Goal: Task Accomplishment & Management: Use online tool/utility

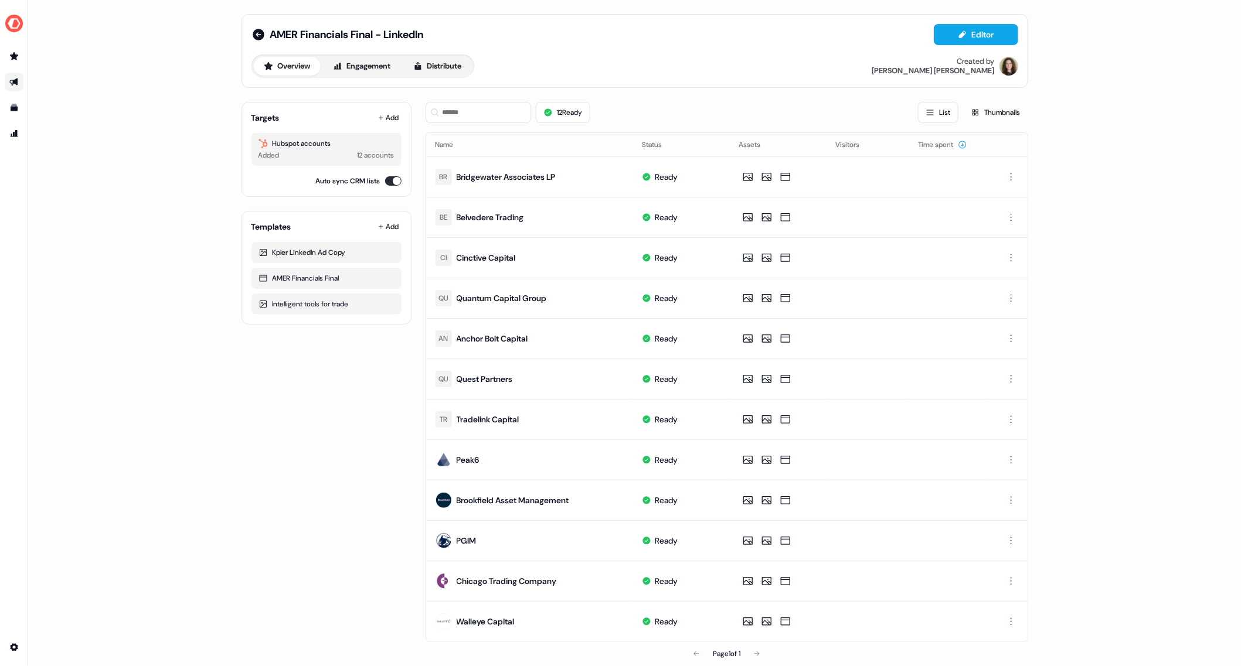
scroll to position [9, 0]
click at [301, 281] on div "AMER Financials Final" at bounding box center [326, 279] width 136 height 12
click at [260, 275] on icon at bounding box center [262, 278] width 9 height 9
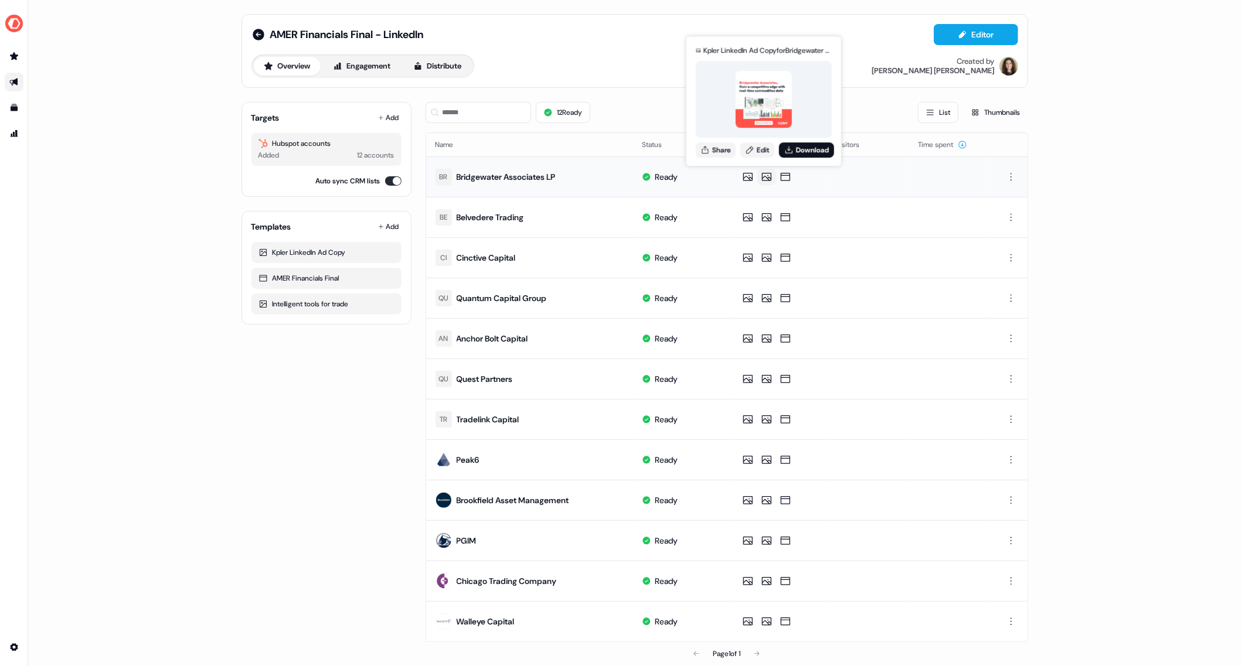
click at [762, 176] on icon at bounding box center [766, 177] width 9 height 8
click at [744, 177] on icon at bounding box center [748, 177] width 14 height 12
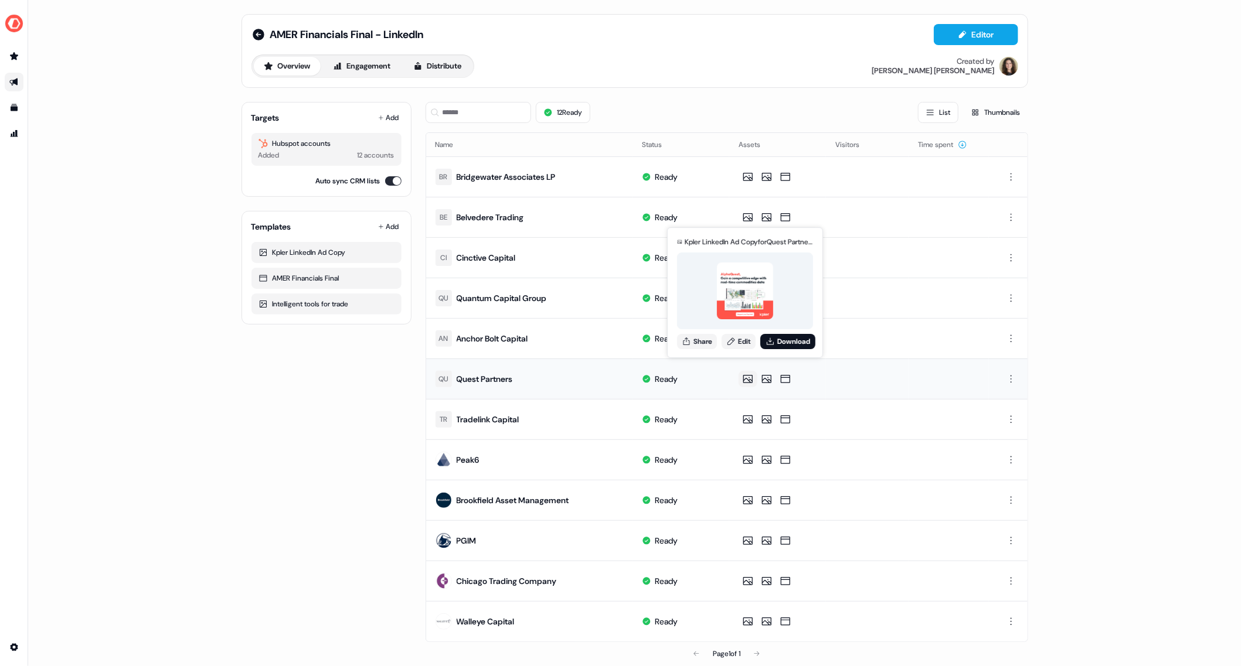
scroll to position [9, 0]
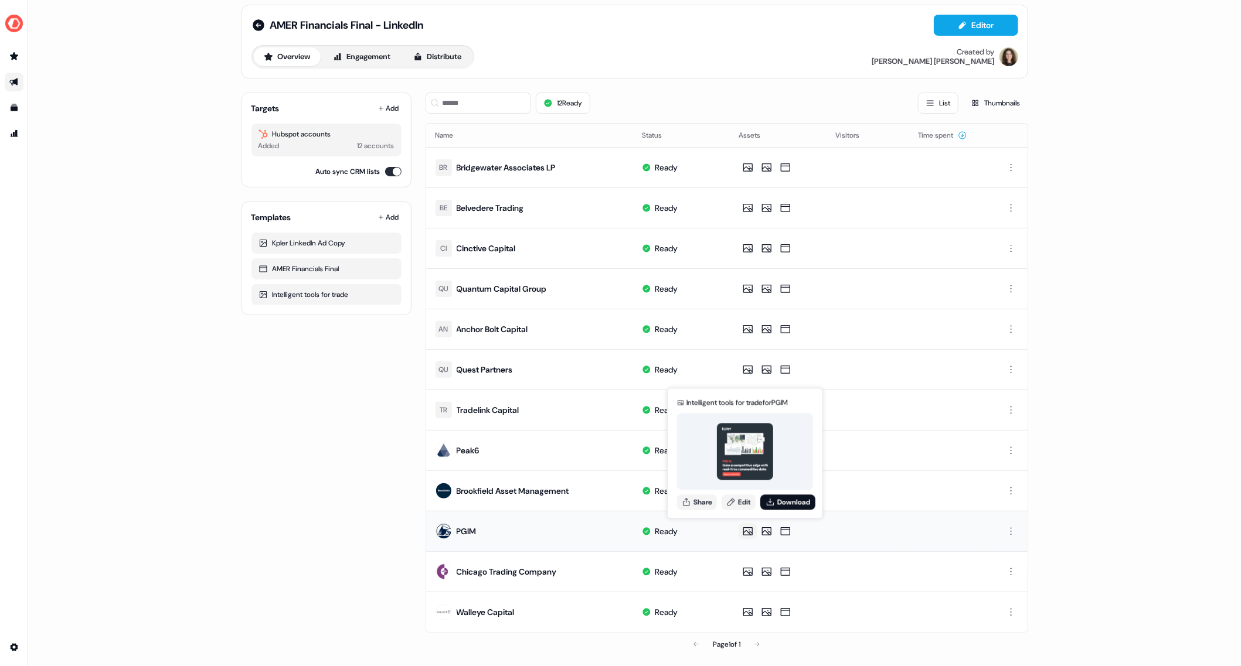
click at [744, 529] on icon at bounding box center [747, 532] width 9 height 8
click at [750, 448] on img at bounding box center [745, 452] width 57 height 57
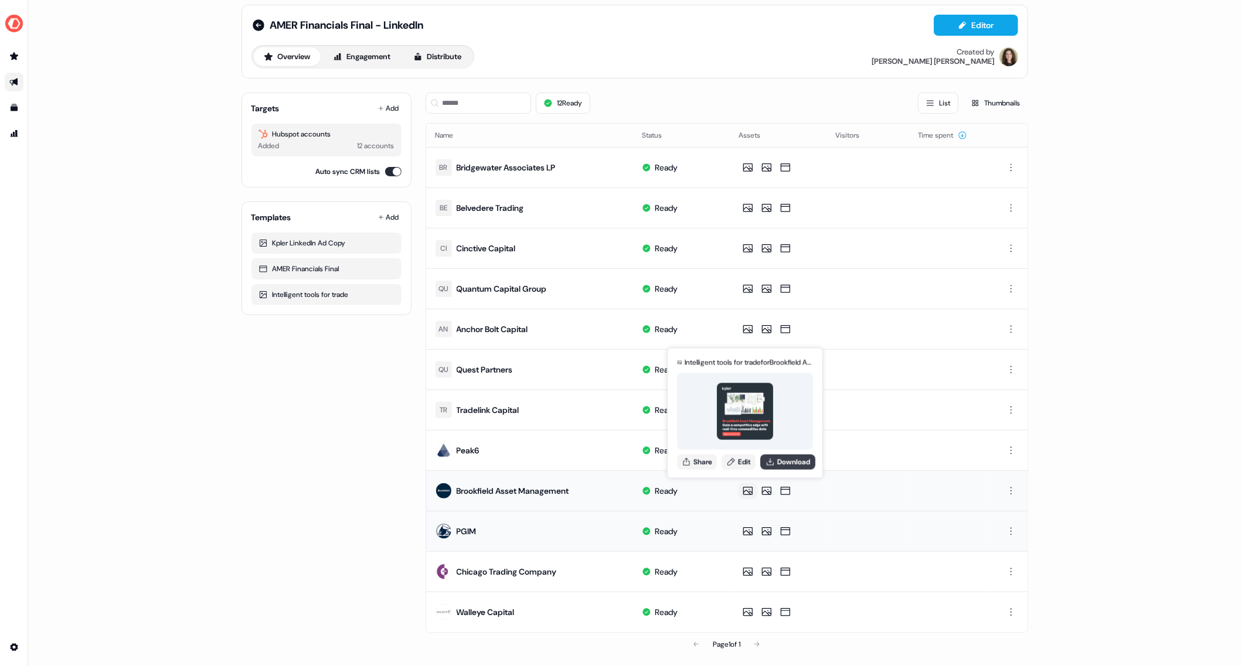
click at [784, 462] on button "Download" at bounding box center [787, 461] width 55 height 15
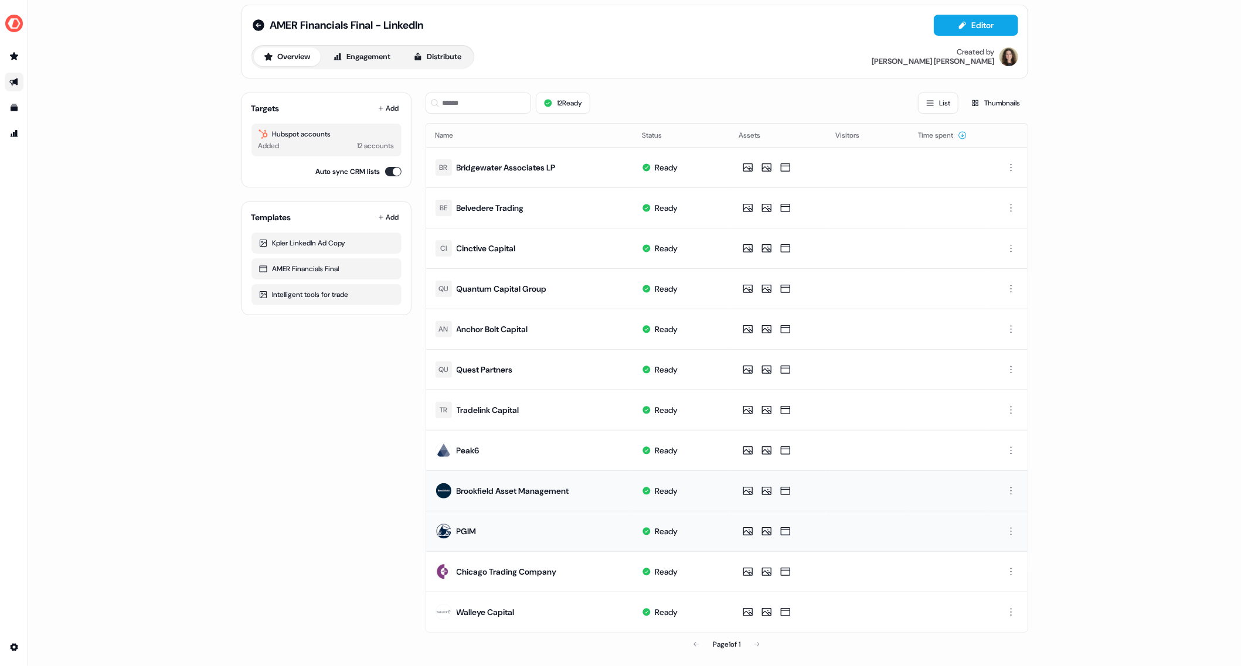
scroll to position [0, 0]
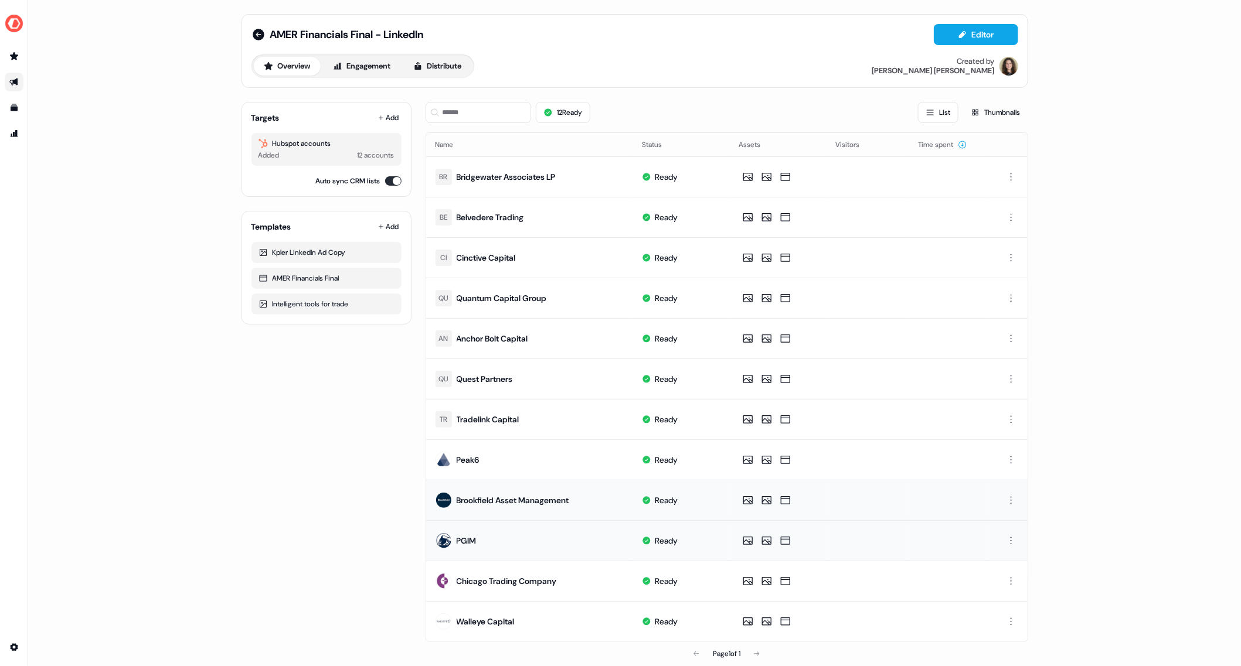
click at [11, 120] on ul "side nav menu" at bounding box center [14, 95] width 28 height 96
click at [11, 107] on icon "Go to templates" at bounding box center [14, 107] width 7 height 7
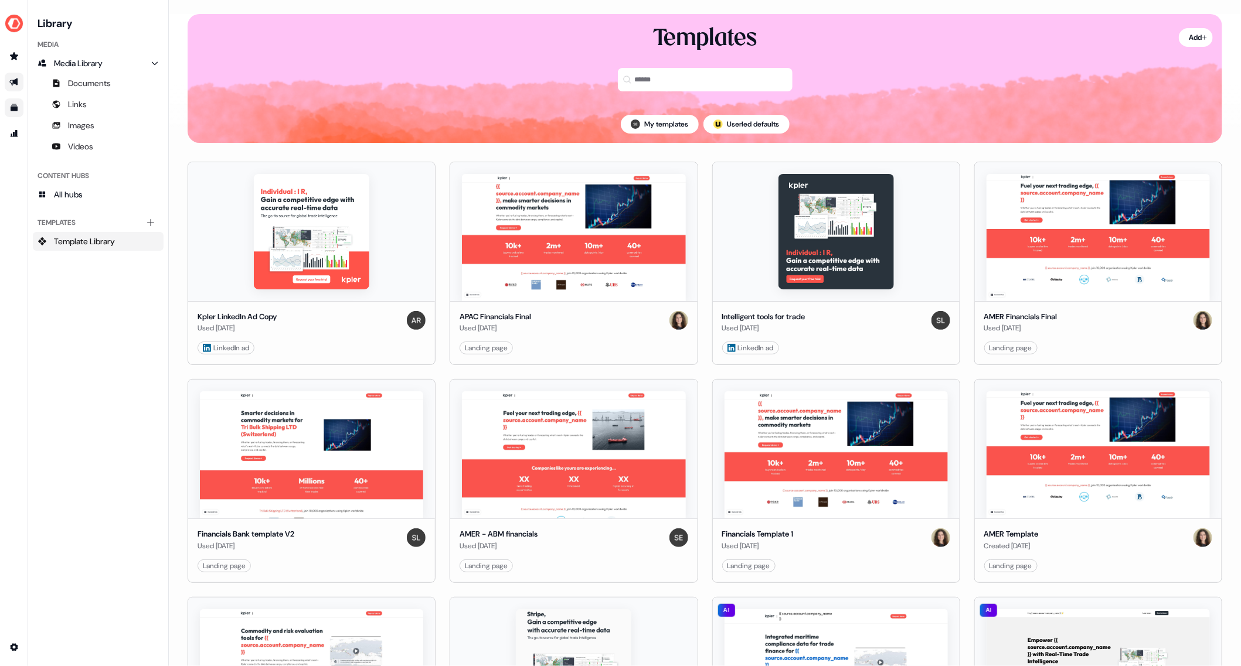
click at [15, 75] on link "Go to outbound experience" at bounding box center [14, 82] width 19 height 19
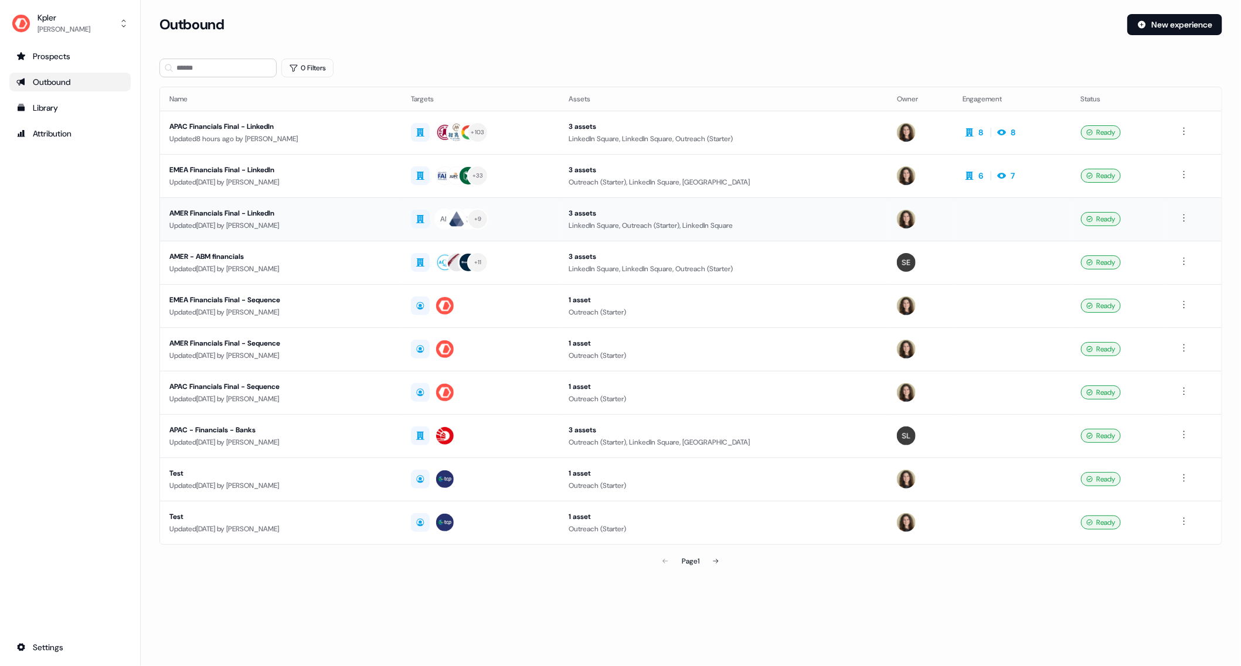
click at [307, 218] on div "AMER Financials Final - LinkedIn Updated [DATE] by [PERSON_NAME]" at bounding box center [280, 219] width 223 height 24
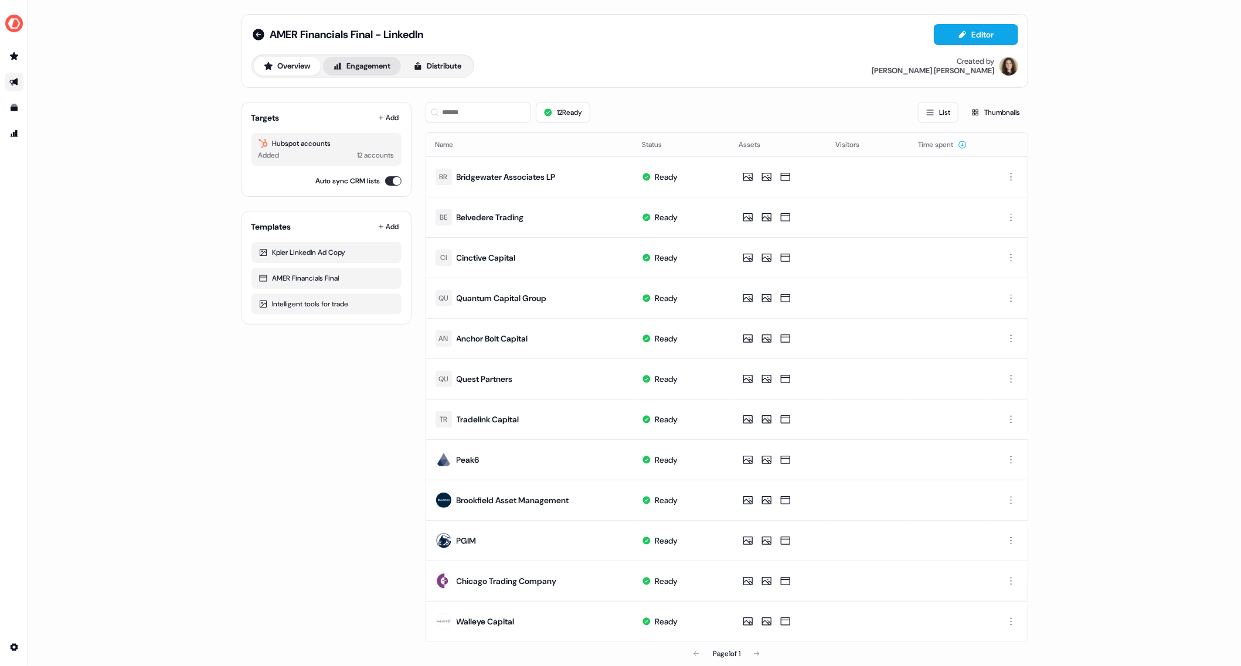
click at [372, 72] on button "Engagement" at bounding box center [362, 66] width 78 height 19
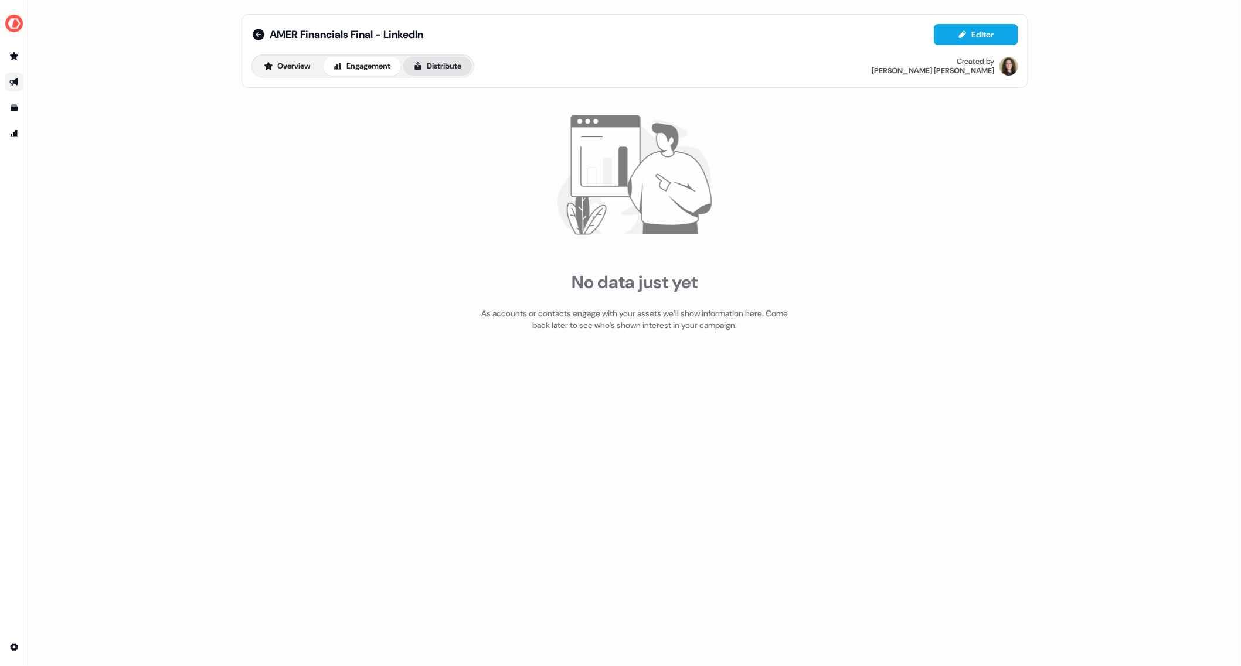
click at [444, 63] on button "Distribute" at bounding box center [437, 66] width 69 height 19
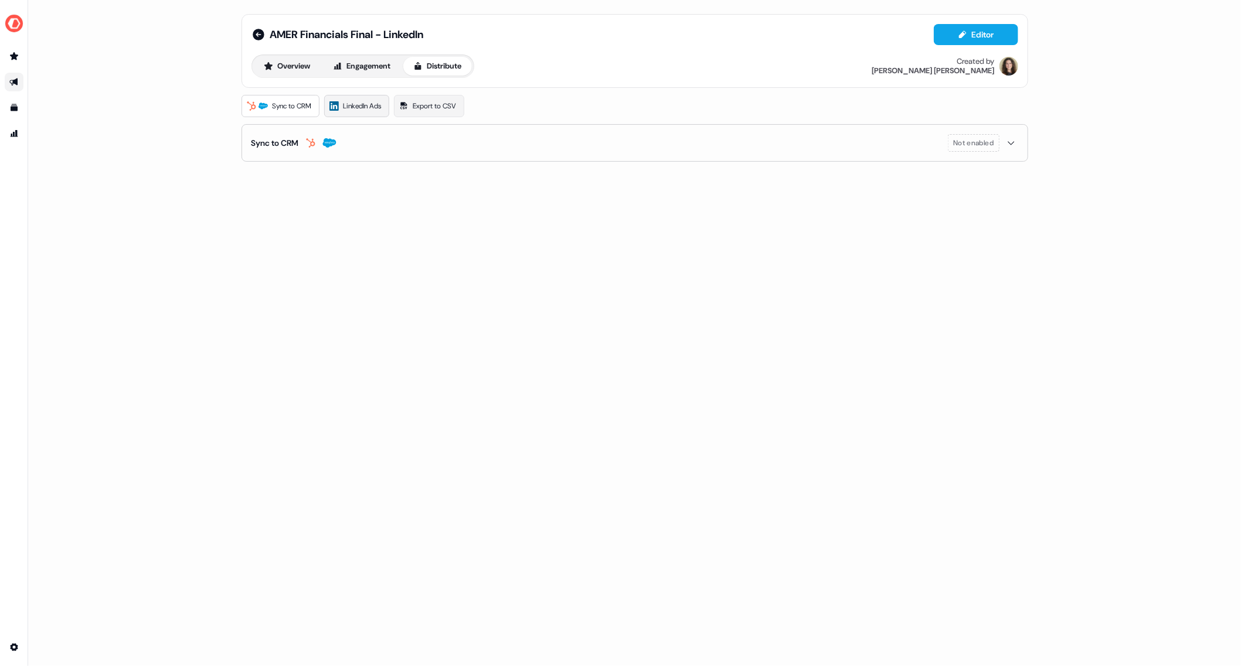
click at [366, 100] on span "LinkedIn Ads" at bounding box center [362, 106] width 38 height 12
